Goal: Find contact information: Find contact information

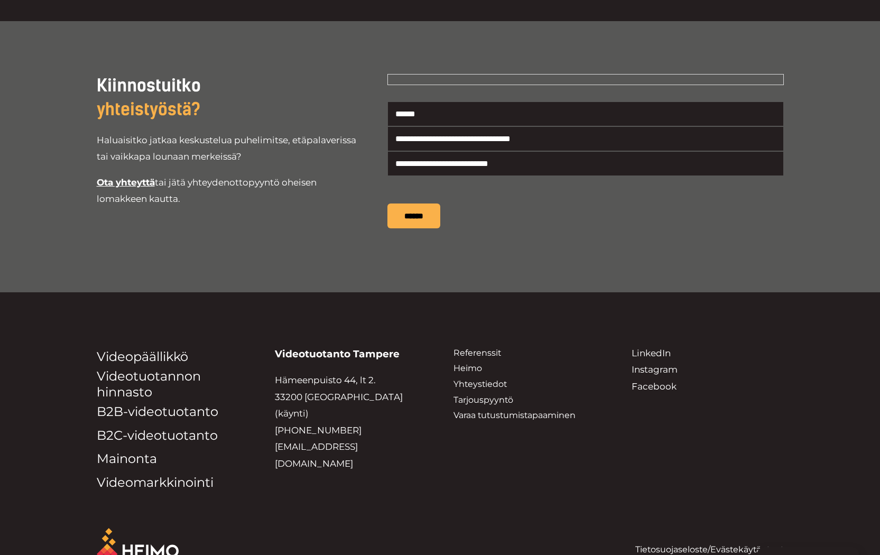
scroll to position [1977, 0]
click at [481, 379] on link "Yhteystiedot" at bounding box center [479, 384] width 53 height 10
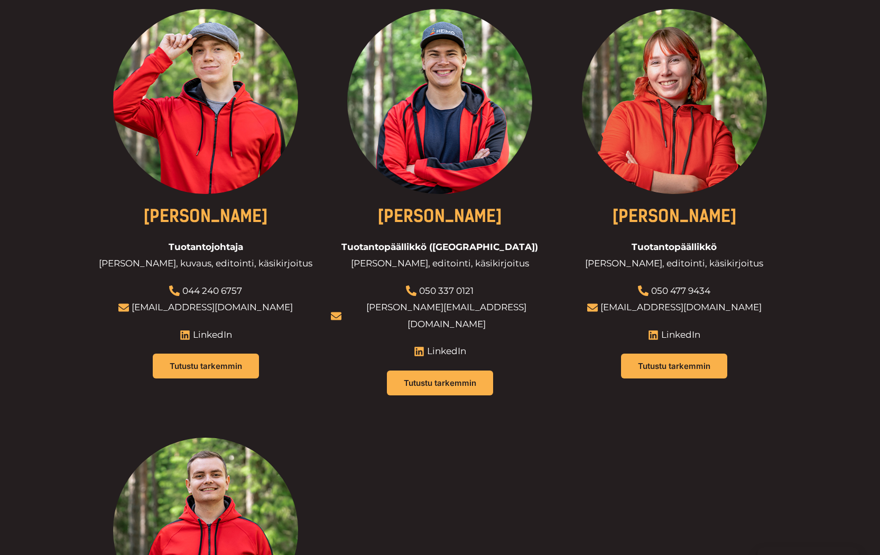
scroll to position [812, 0]
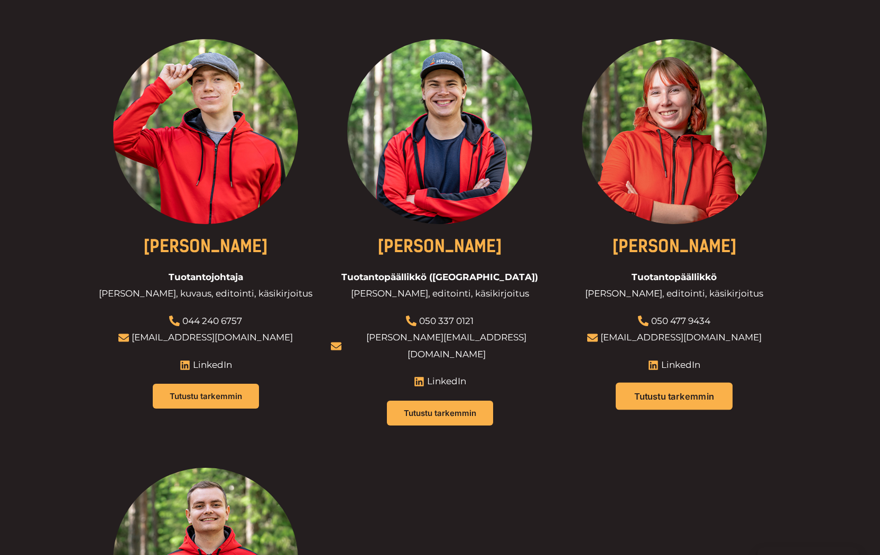
click at [675, 383] on link "Tutustu tarkemmin" at bounding box center [674, 396] width 117 height 27
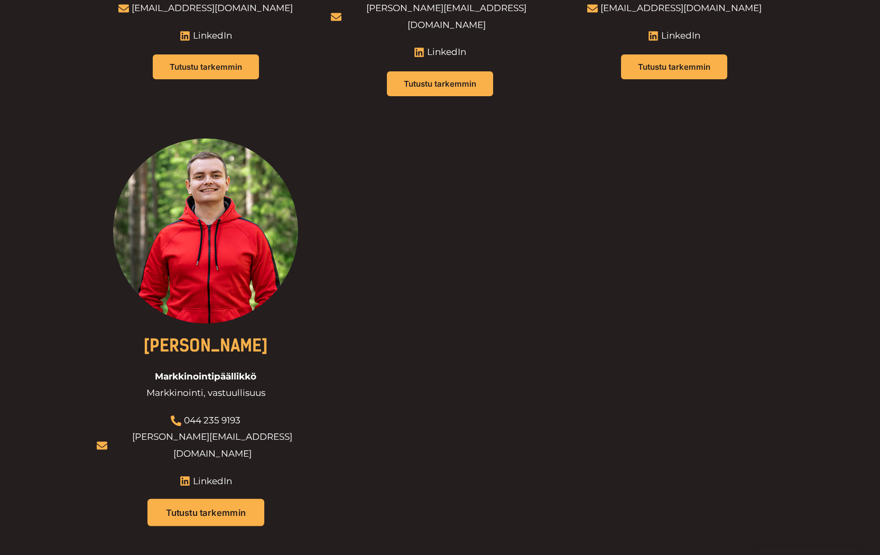
click at [231, 508] on span "Tutustu tarkemmin" at bounding box center [206, 512] width 80 height 9
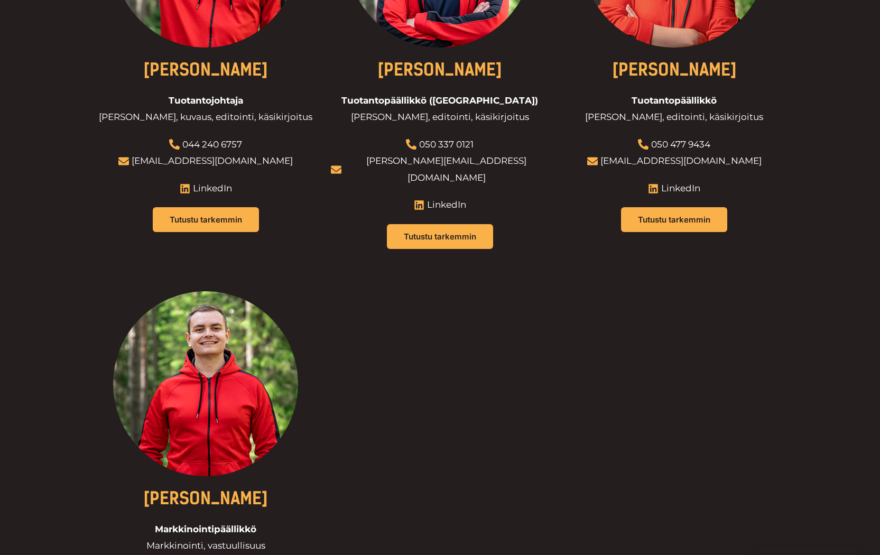
scroll to position [887, 0]
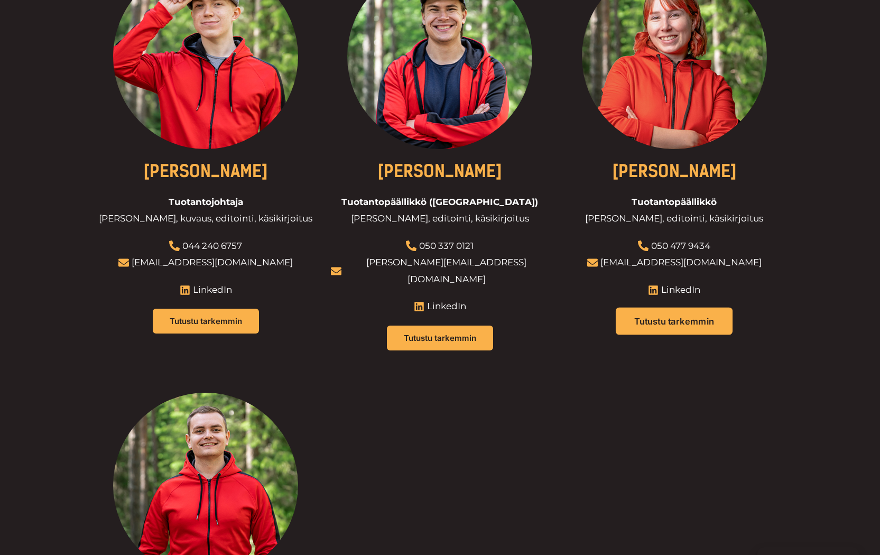
click at [660, 317] on span "Tutustu tarkemmin" at bounding box center [674, 321] width 80 height 9
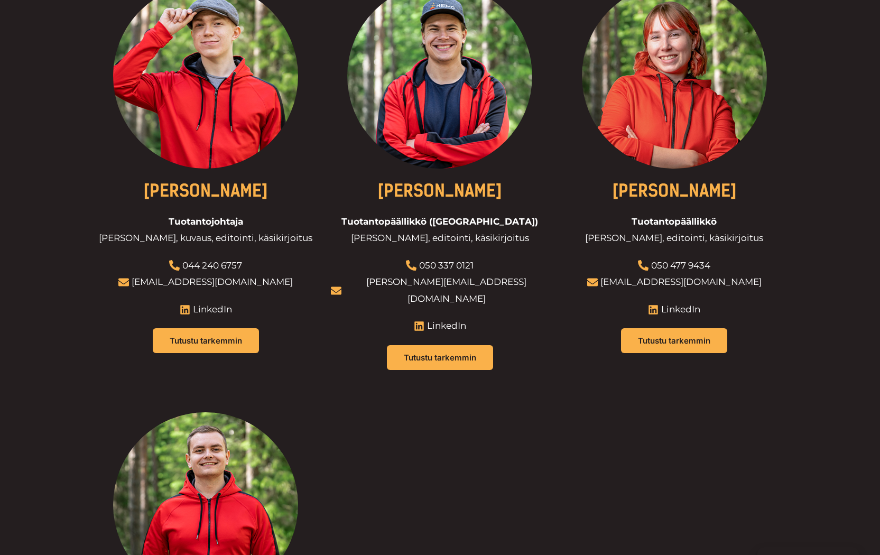
scroll to position [863, 0]
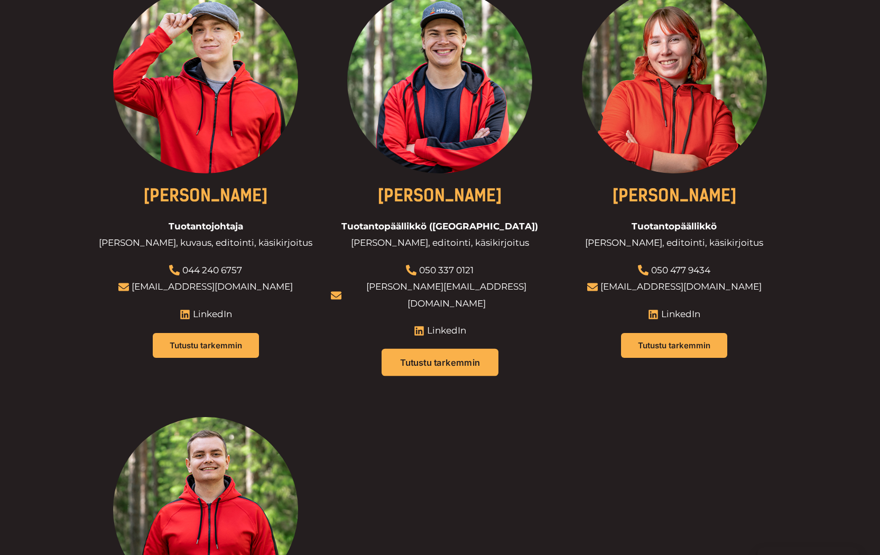
click at [473, 358] on span "Tutustu tarkemmin" at bounding box center [440, 362] width 80 height 9
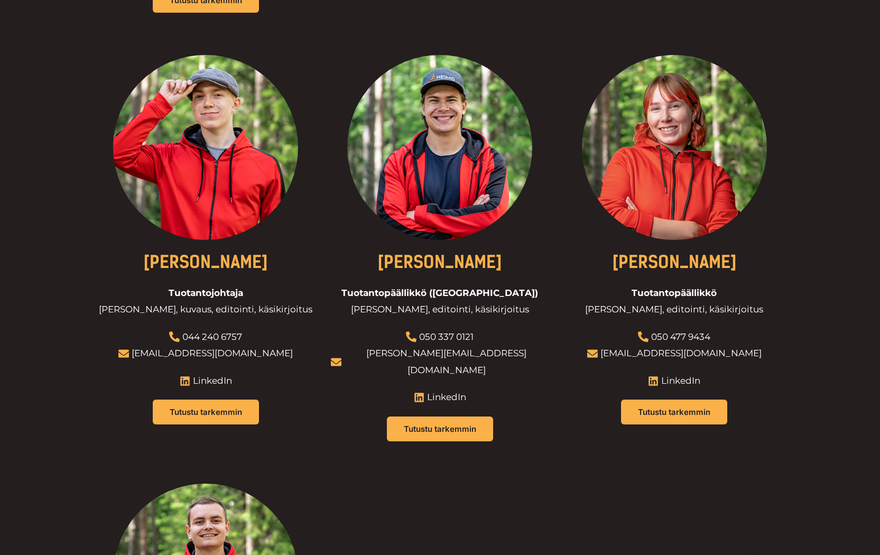
scroll to position [780, 0]
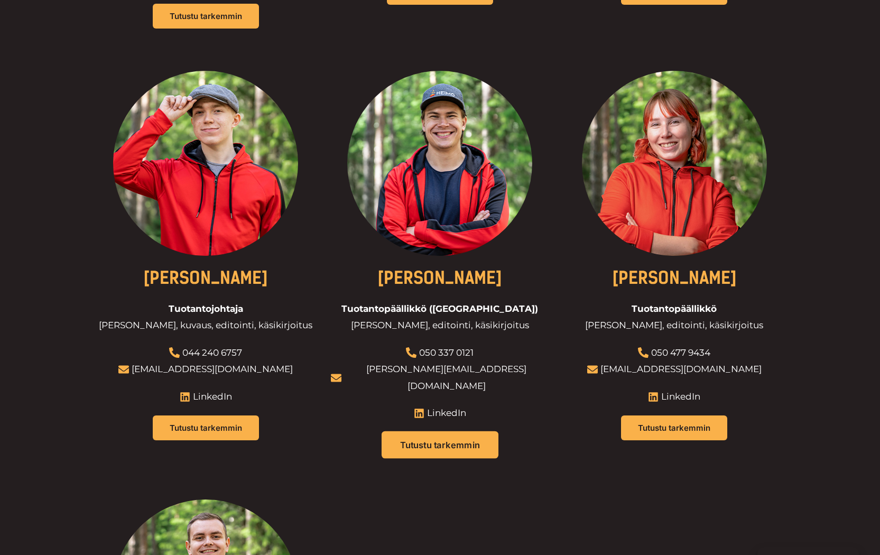
click at [465, 440] on span "Tutustu tarkemmin" at bounding box center [440, 444] width 80 height 9
click at [225, 424] on span "Tutustu tarkemmin" at bounding box center [206, 428] width 80 height 9
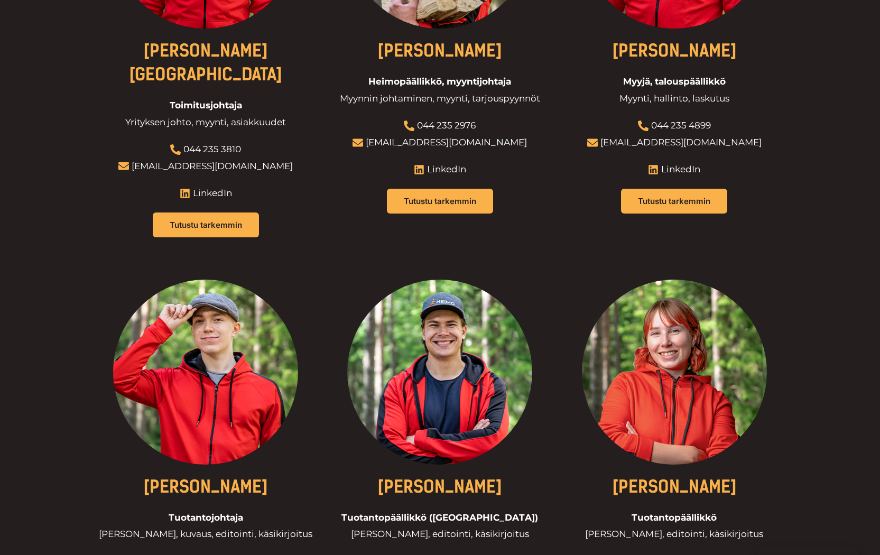
scroll to position [467, 0]
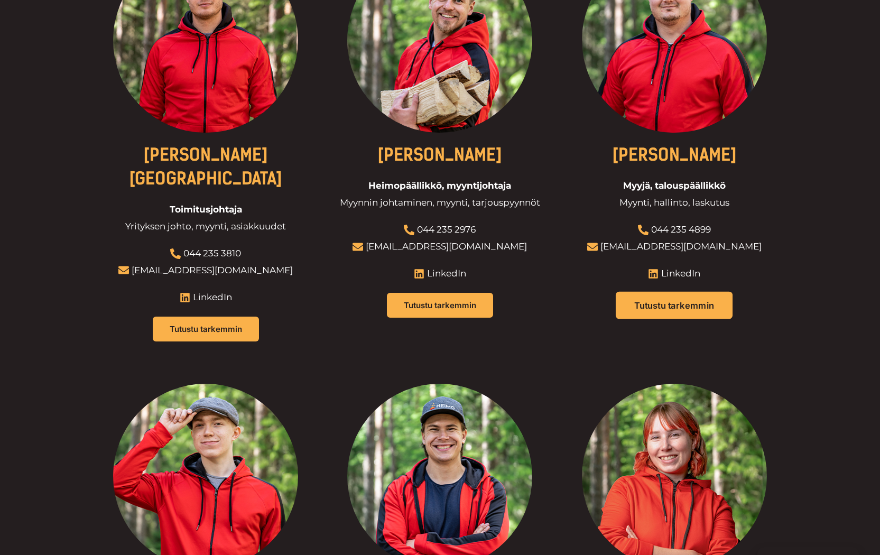
click at [669, 292] on link "Tutustu tarkemmin" at bounding box center [674, 305] width 117 height 27
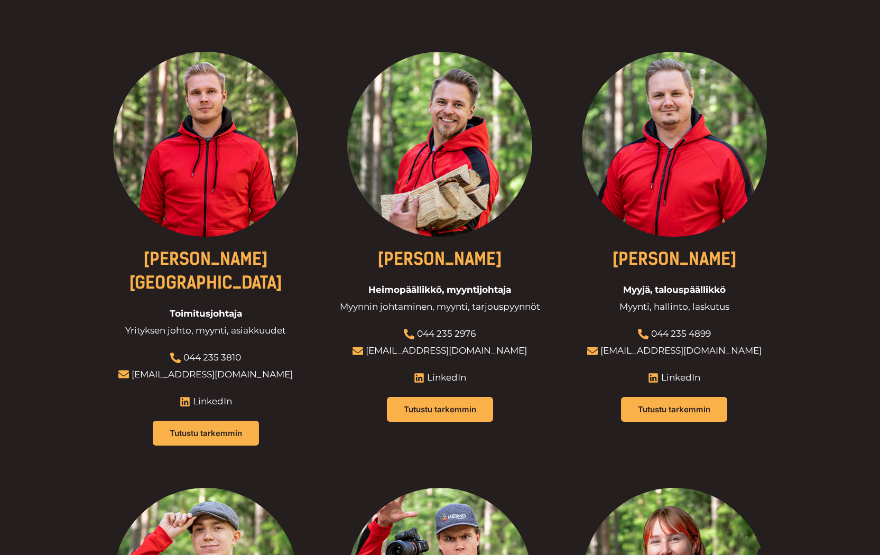
scroll to position [348, 0]
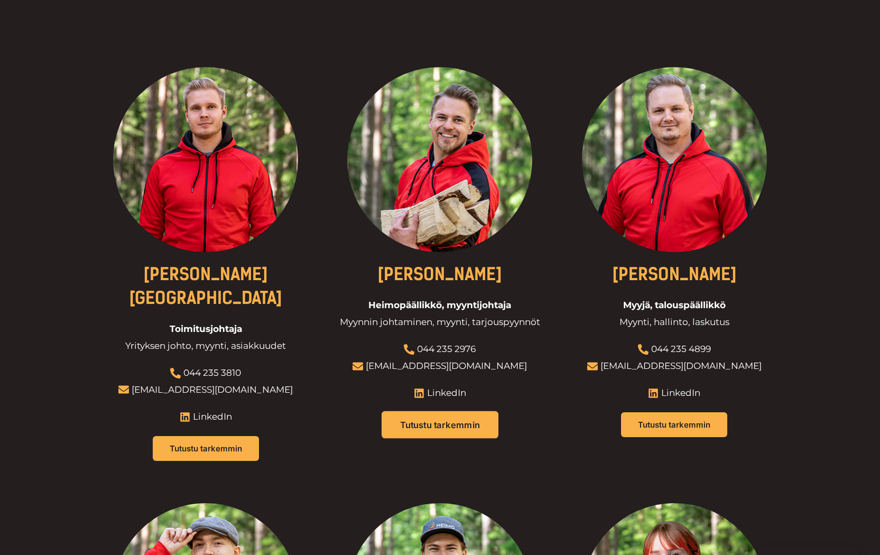
click at [420, 420] on span "Tutustu tarkemmin" at bounding box center [440, 424] width 80 height 9
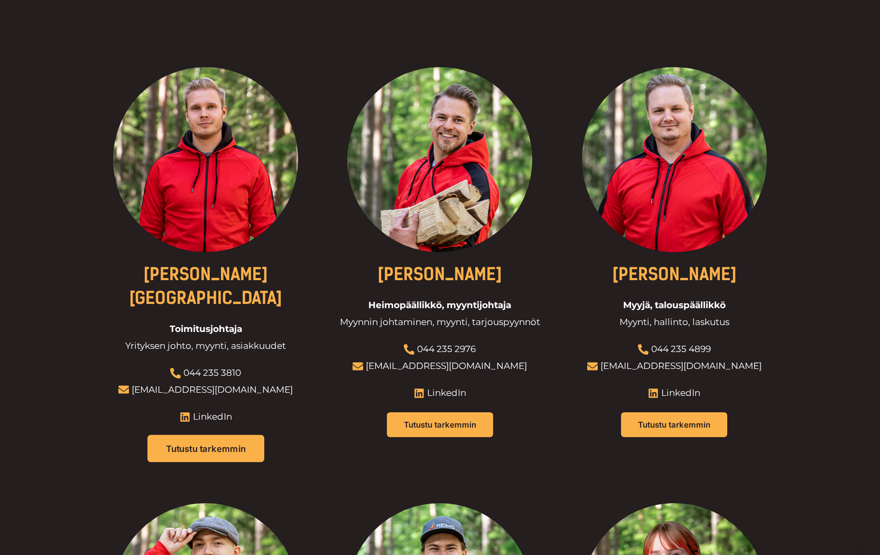
click at [241, 444] on span "Tutustu tarkemmin" at bounding box center [206, 448] width 80 height 9
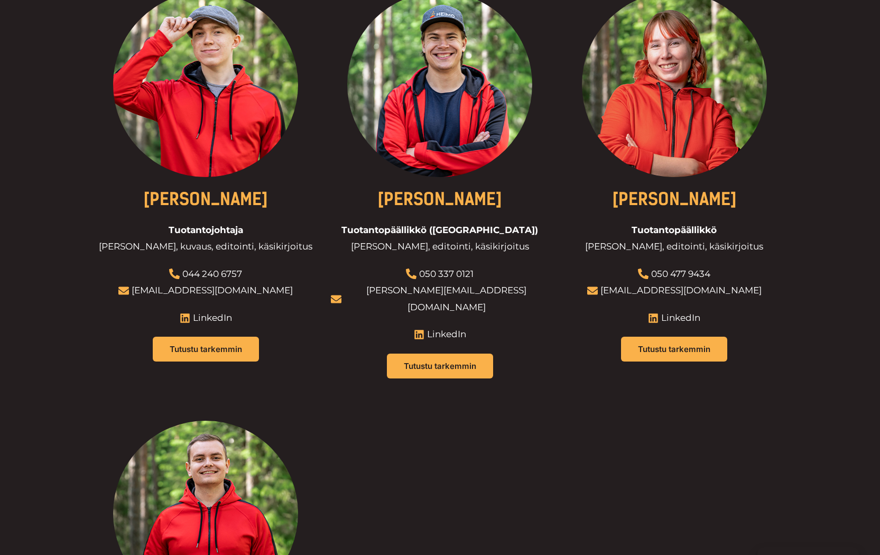
scroll to position [856, 0]
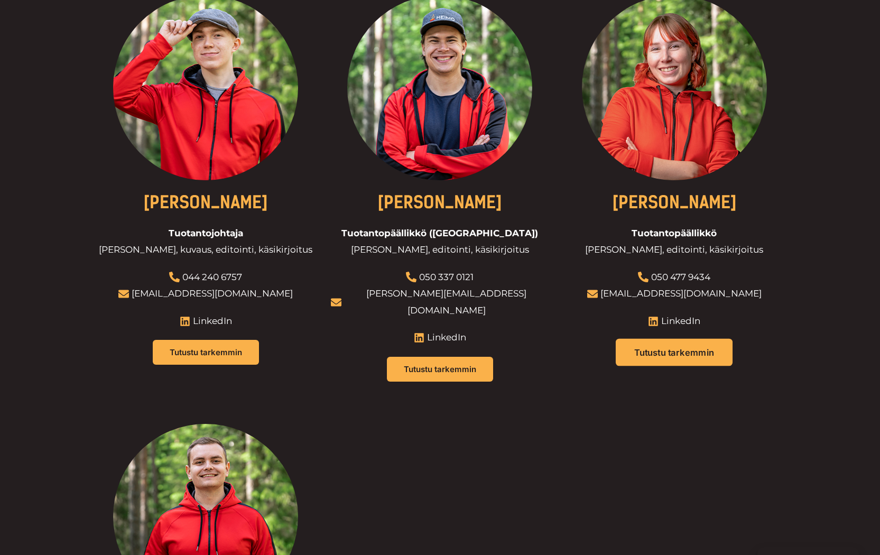
click at [687, 348] on span "Tutustu tarkemmin" at bounding box center [674, 352] width 80 height 9
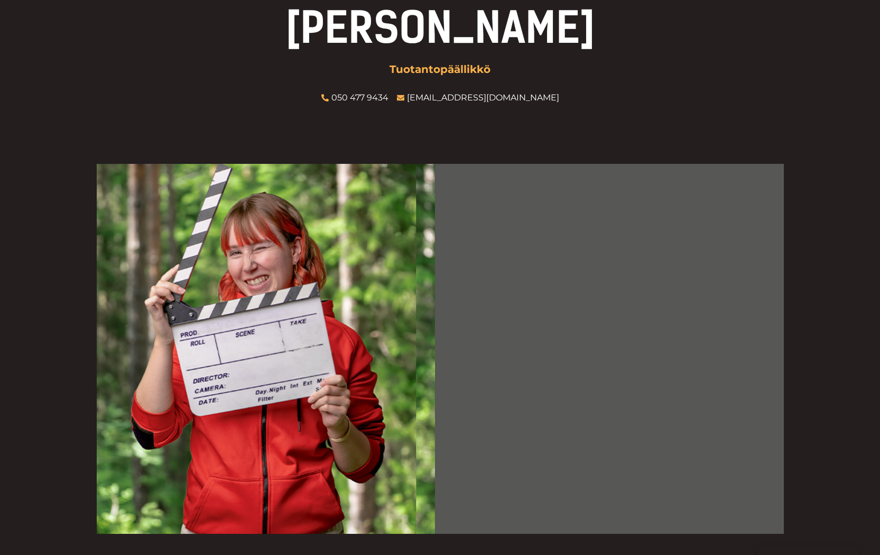
scroll to position [173, 0]
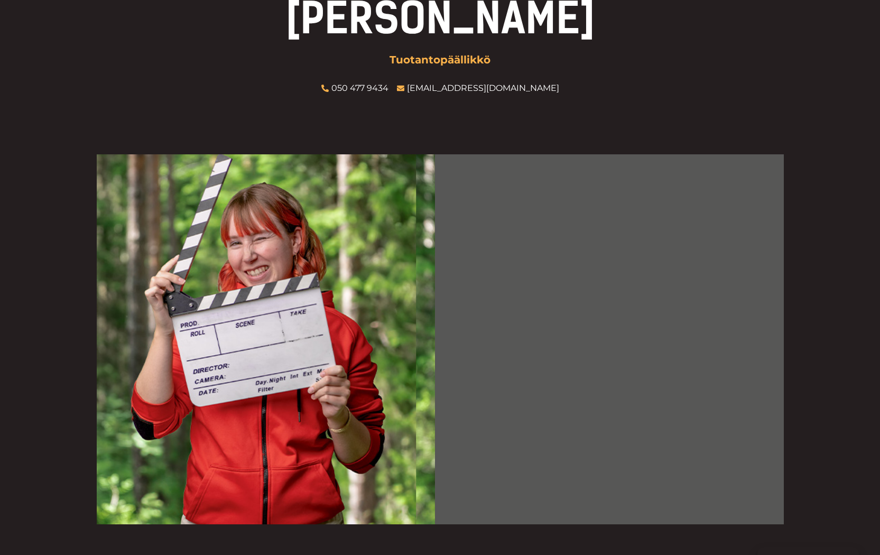
scroll to position [42, 0]
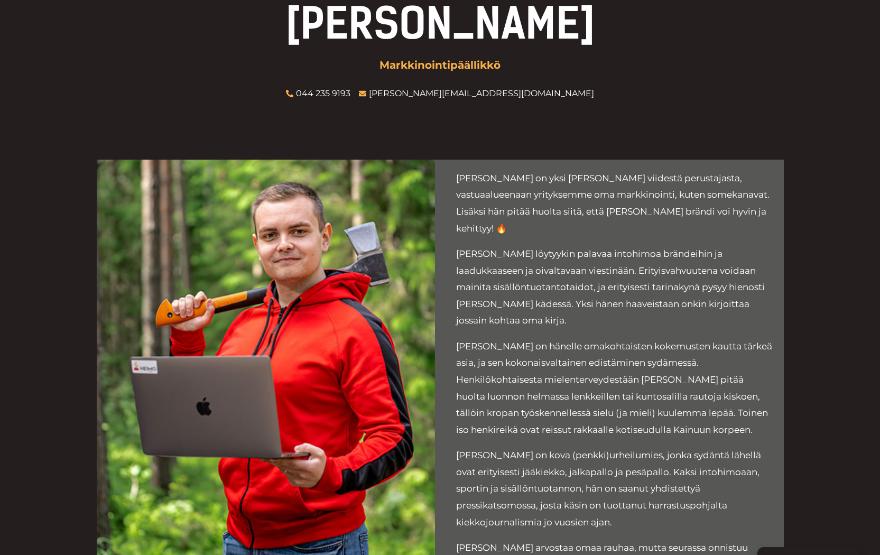
scroll to position [168, 0]
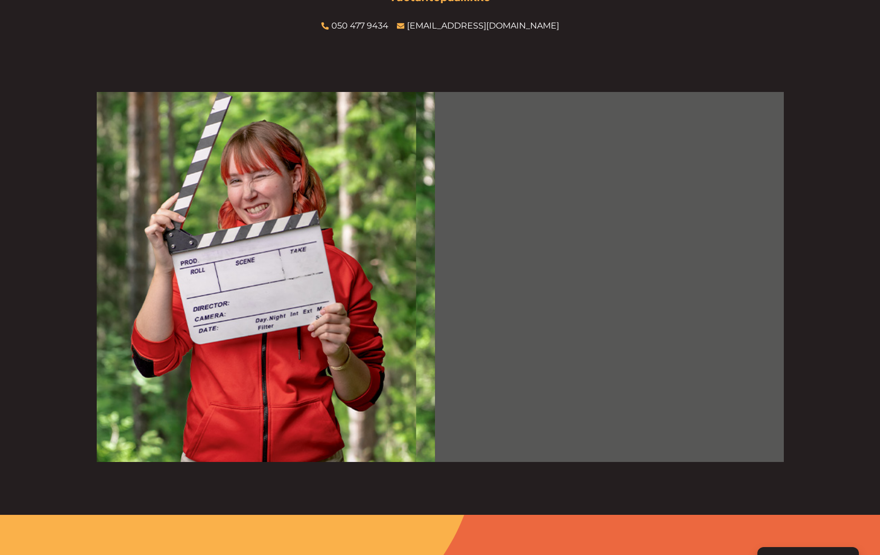
scroll to position [169, 0]
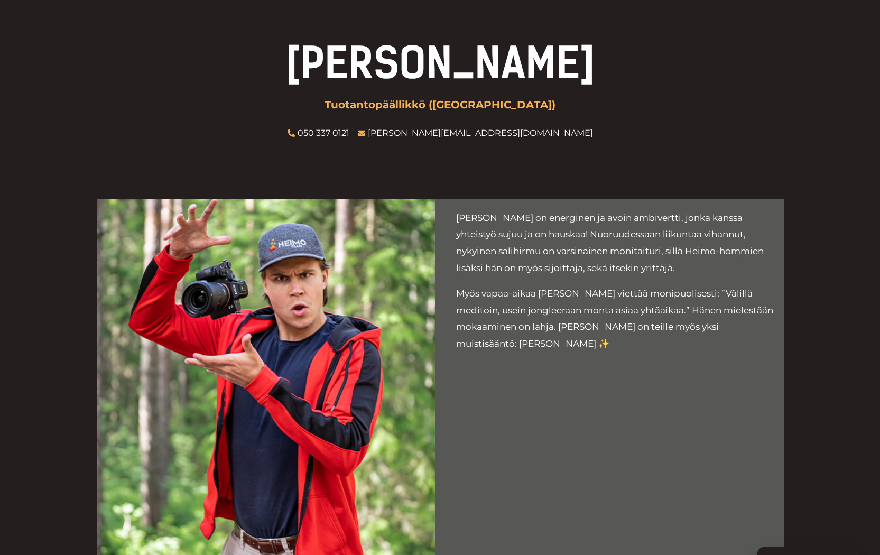
scroll to position [118, 0]
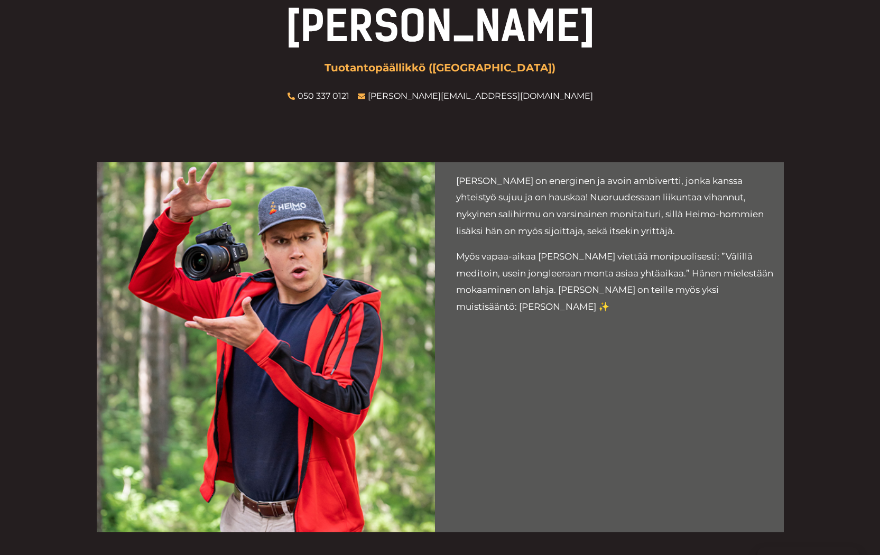
scroll to position [143, 0]
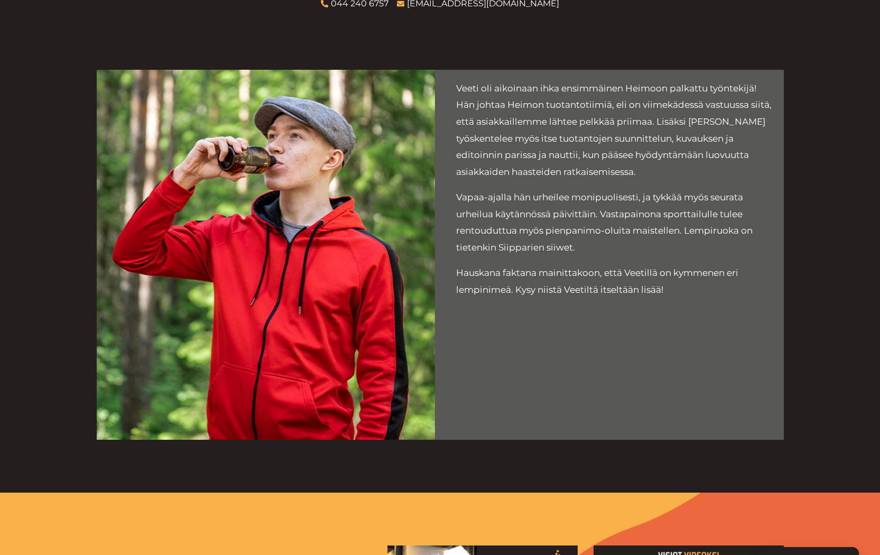
scroll to position [191, 0]
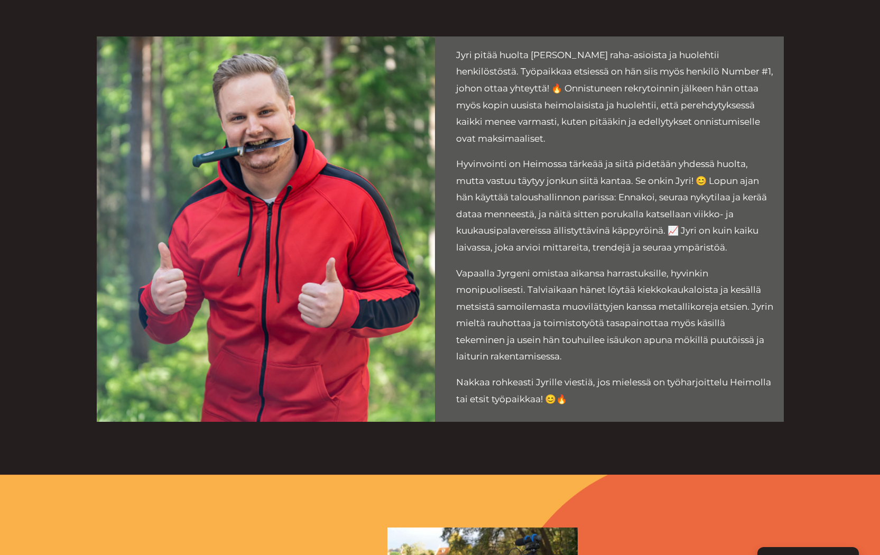
scroll to position [239, 0]
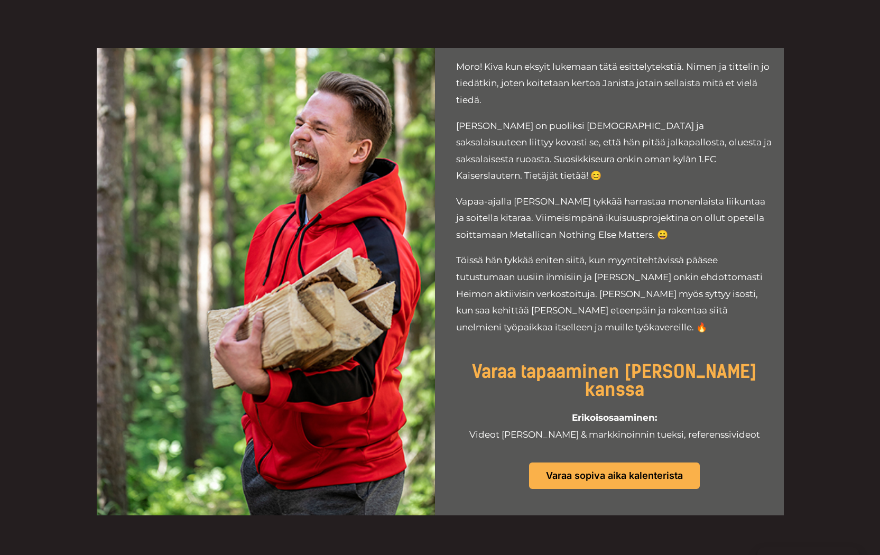
scroll to position [173, 0]
